Goal: Register for event/course

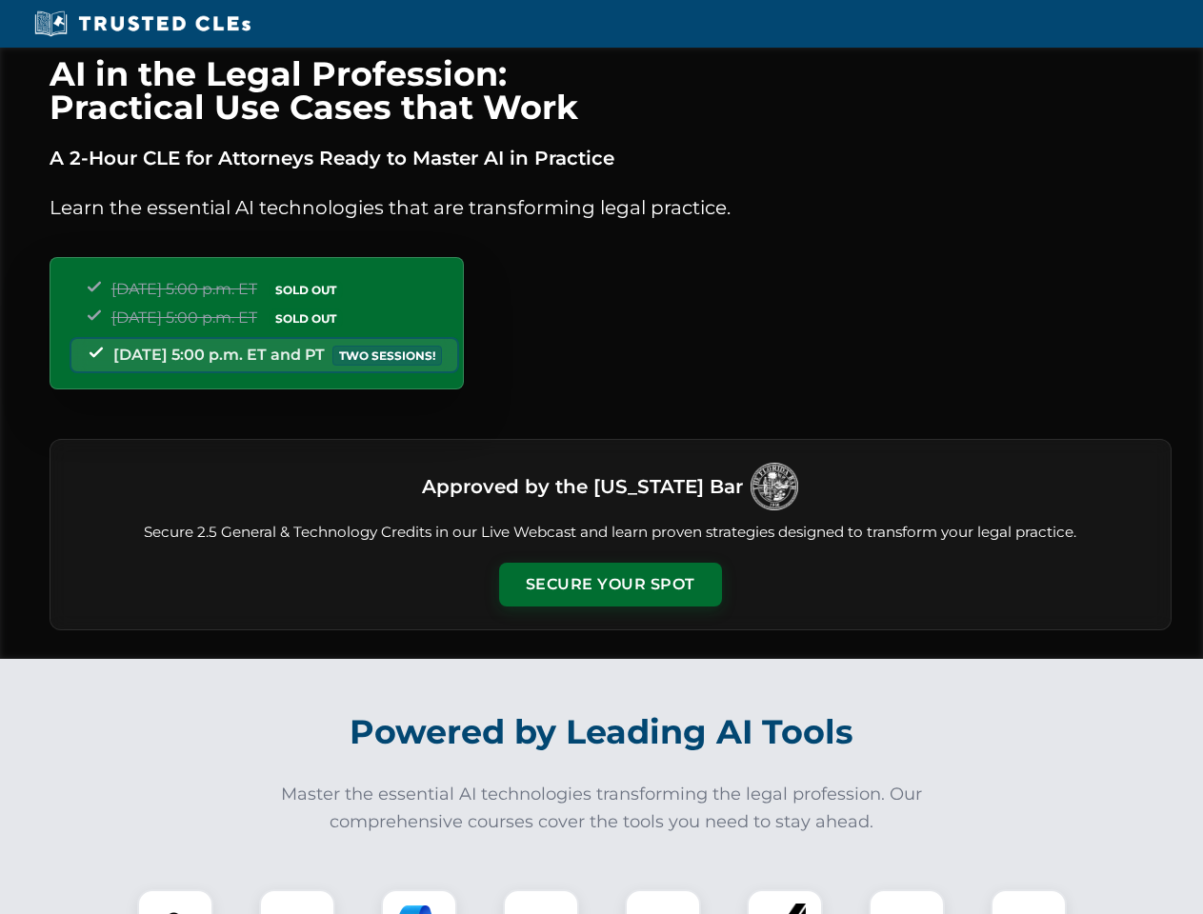
click at [610, 585] on button "Secure Your Spot" at bounding box center [610, 585] width 223 height 44
click at [175, 902] on img at bounding box center [175, 927] width 55 height 55
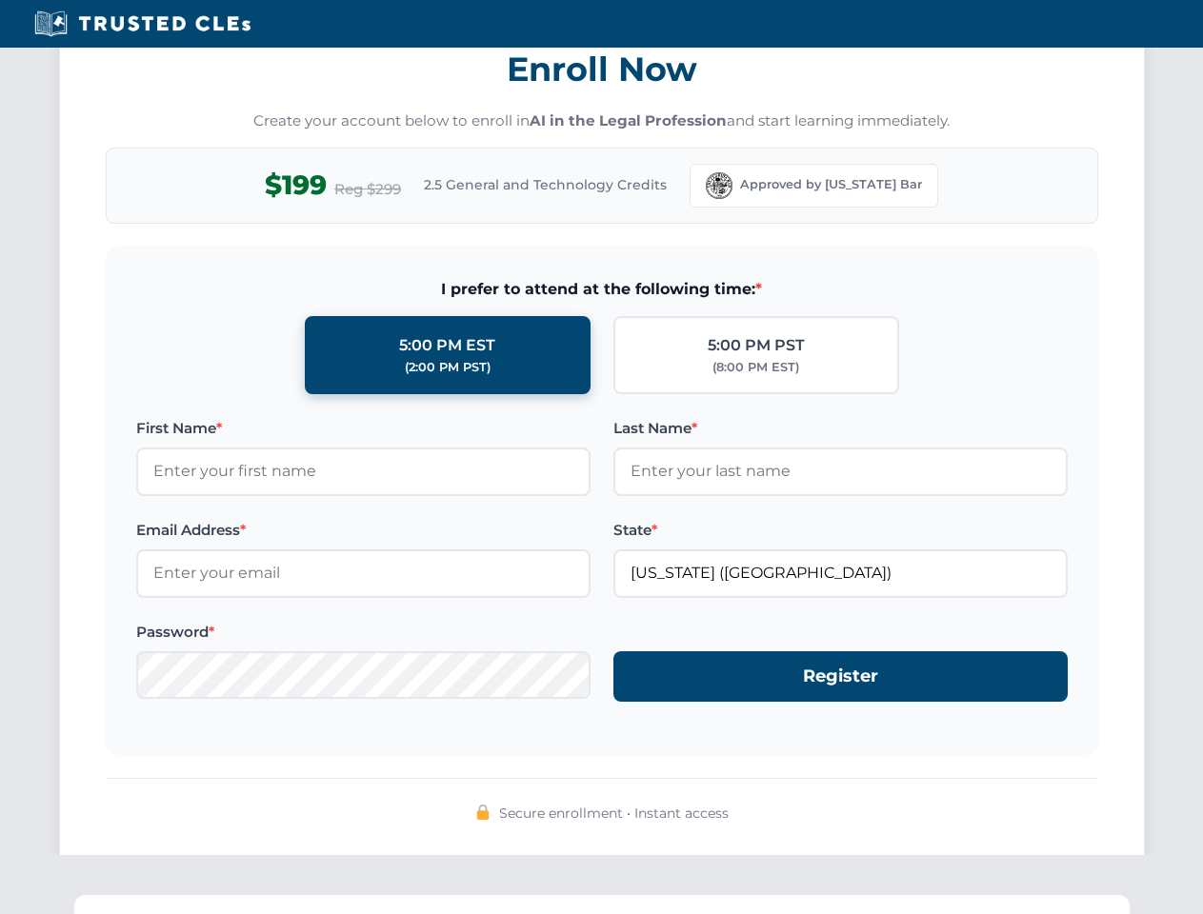
scroll to position [1870, 0]
